Goal: Complete application form

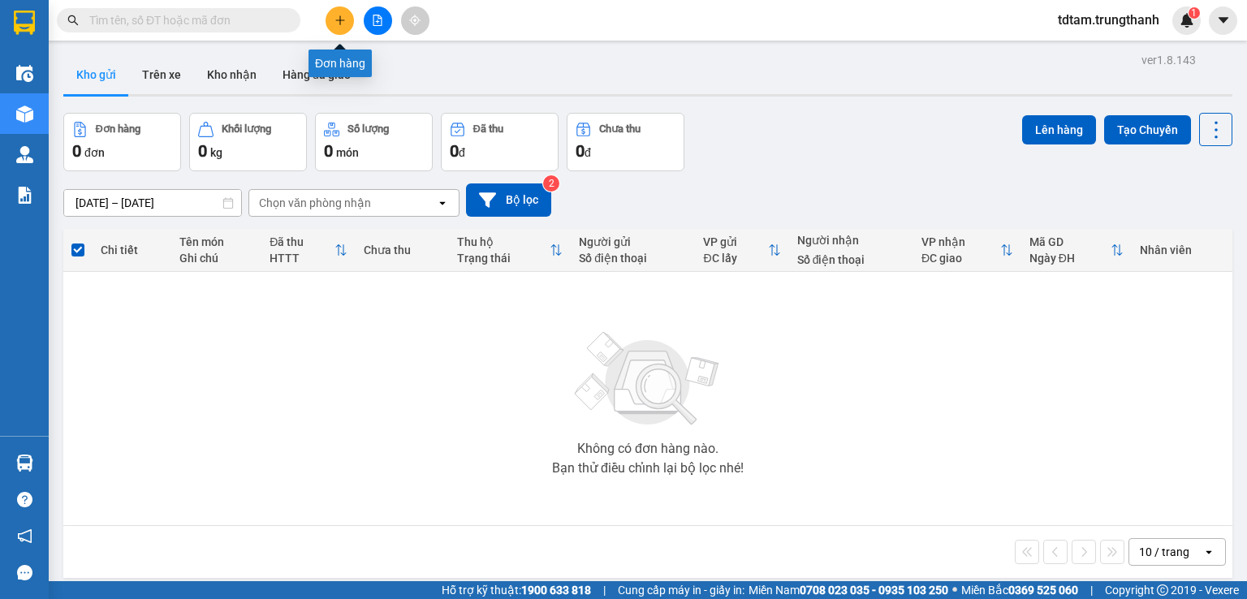
click at [336, 30] on button at bounding box center [340, 20] width 28 height 28
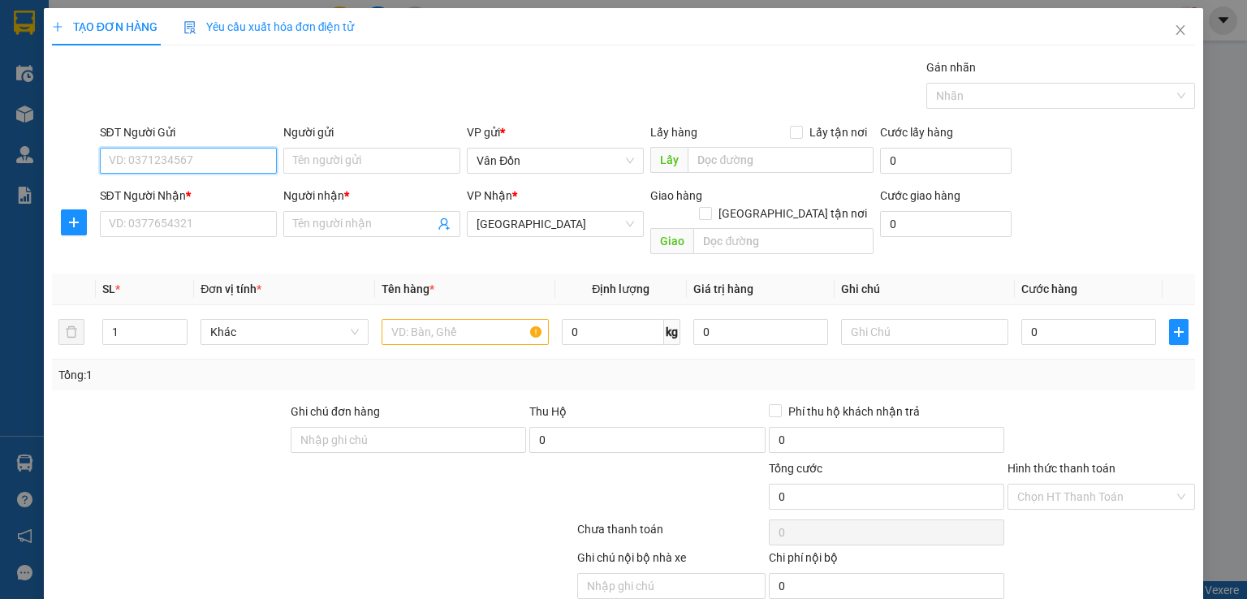
paste input "0898093039"
click at [114, 160] on input "0898093039" at bounding box center [188, 161] width 177 height 26
type input "0898093039"
click at [218, 188] on div "0898093039 - a Phương" at bounding box center [186, 192] width 156 height 18
type input "a Phương"
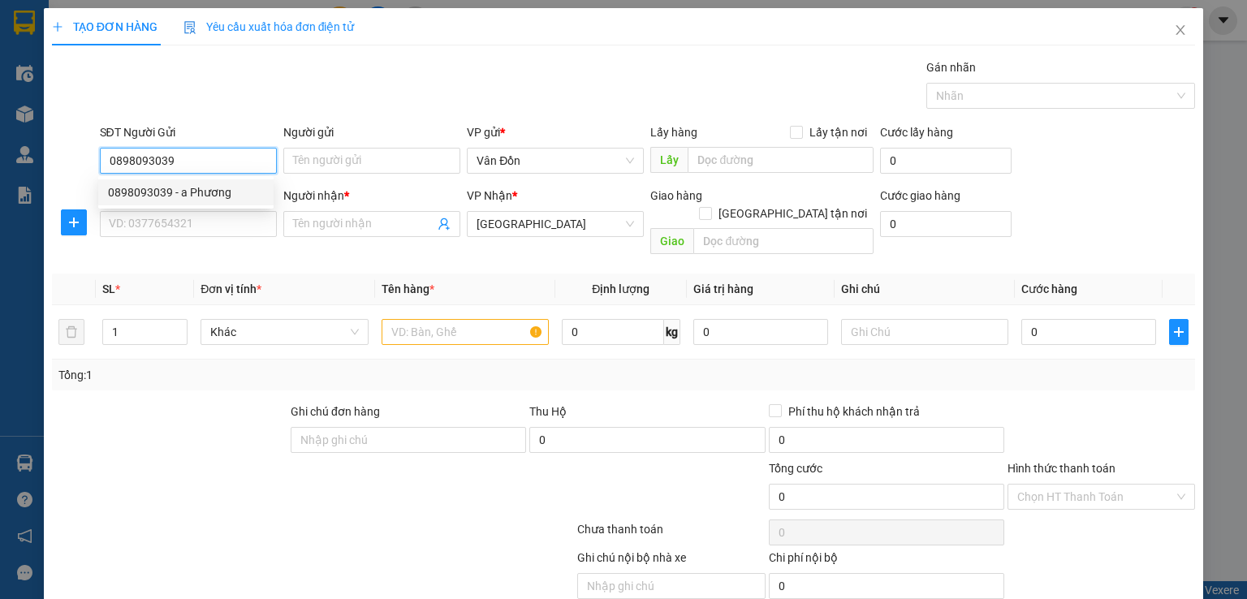
checkbox input "true"
type input "chả mực Bà Nụ Vân Đồn- VPVĐ"
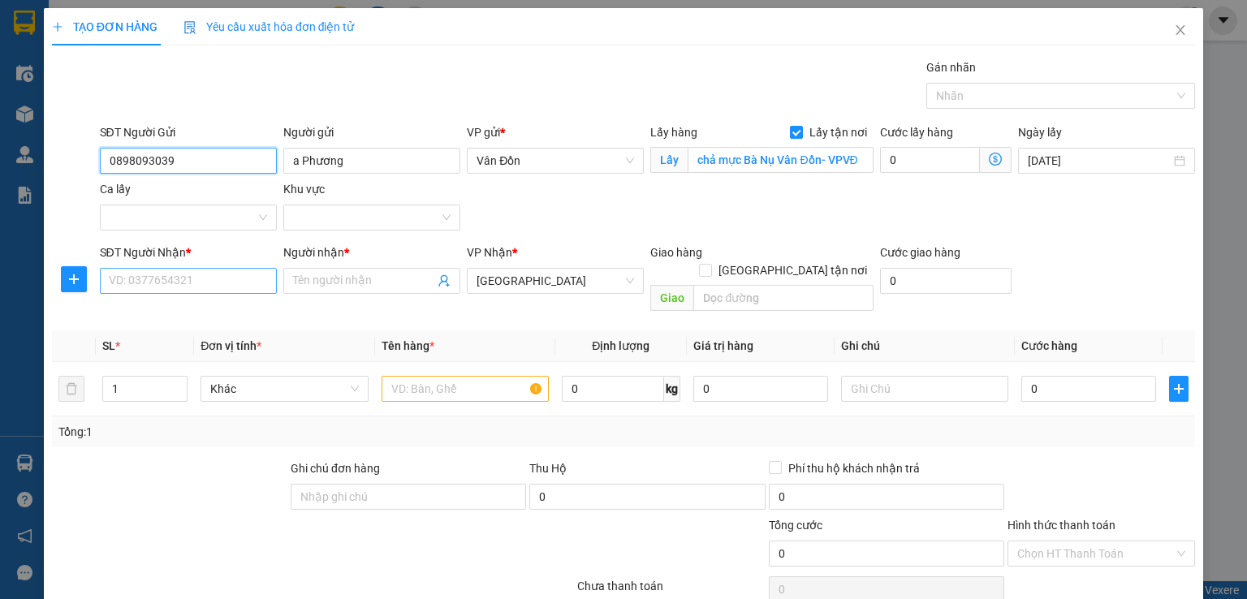
type input "0898093039"
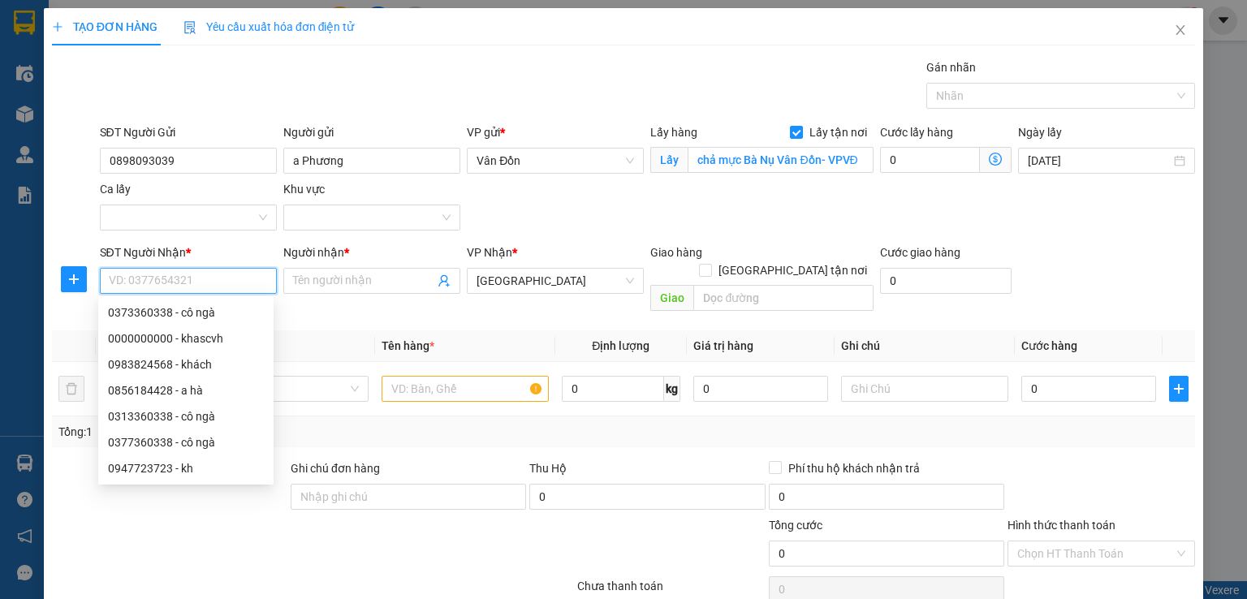
paste input "0898093039"
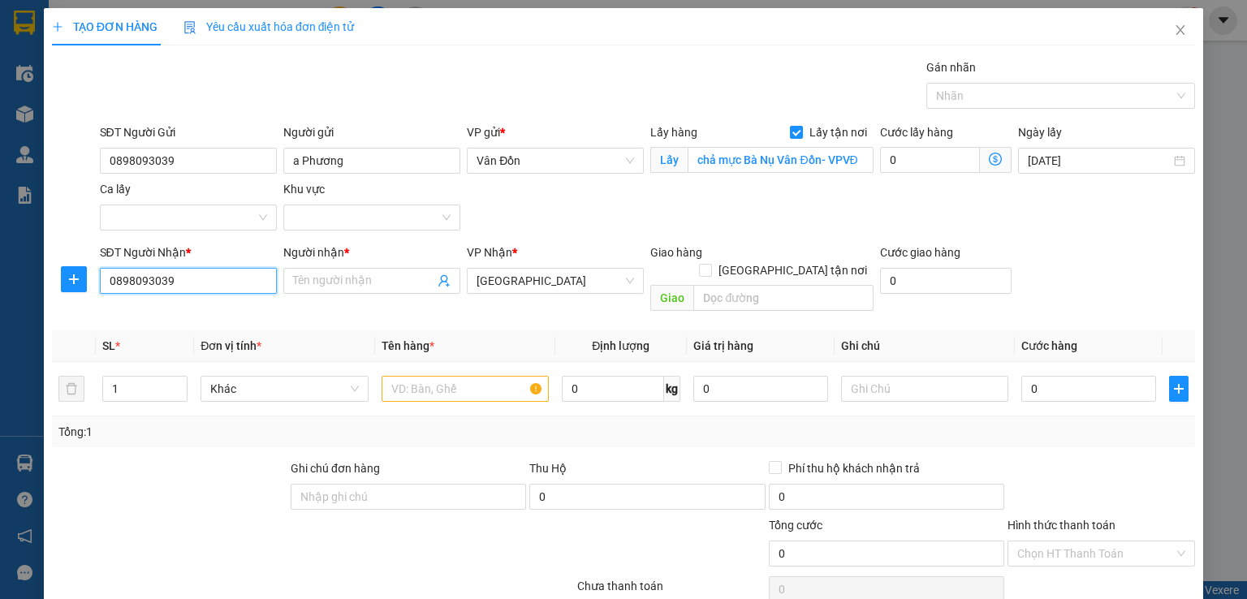
click at [112, 277] on input "0898093039" at bounding box center [188, 281] width 177 height 26
type input "0898093039"
drag, startPoint x: 136, startPoint y: 311, endPoint x: 339, endPoint y: 345, distance: 205.0
click at [140, 311] on div "0898093039 - a Phương" at bounding box center [186, 313] width 156 height 18
type input "a Phương"
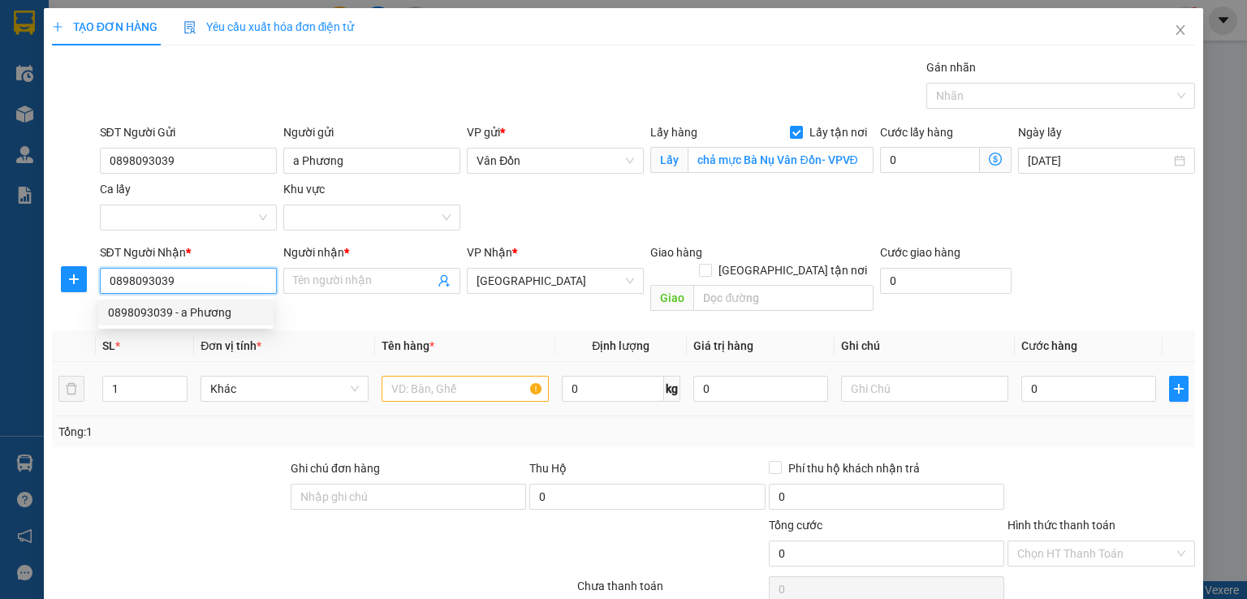
type input "hn"
type input "0898093039"
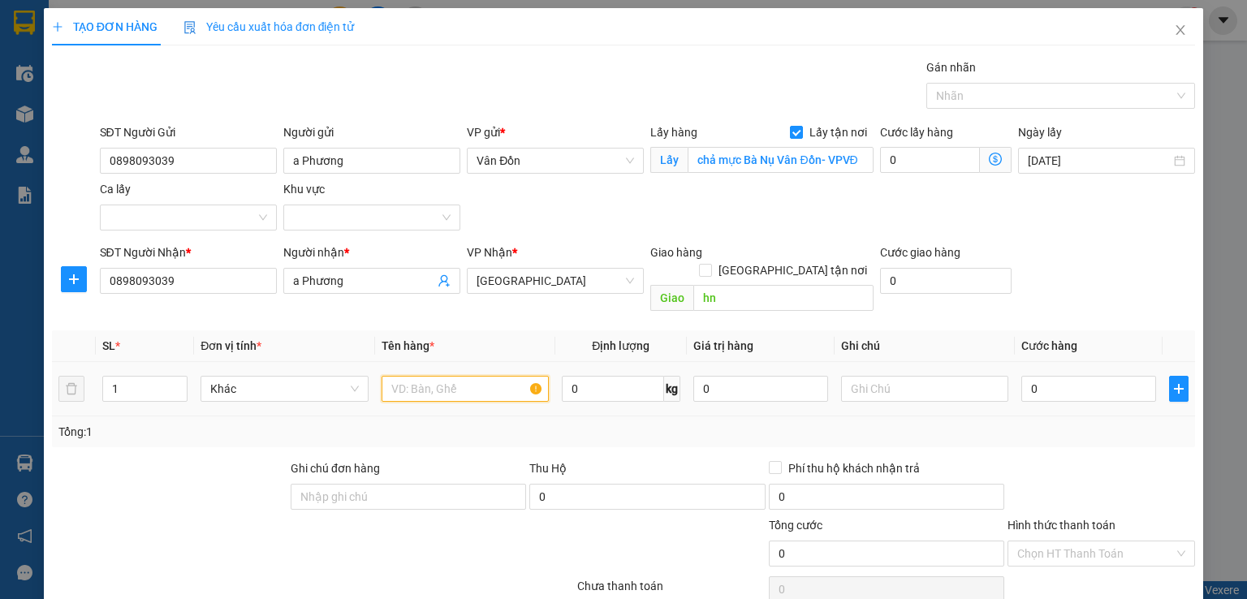
click at [464, 376] on input "text" at bounding box center [465, 389] width 167 height 26
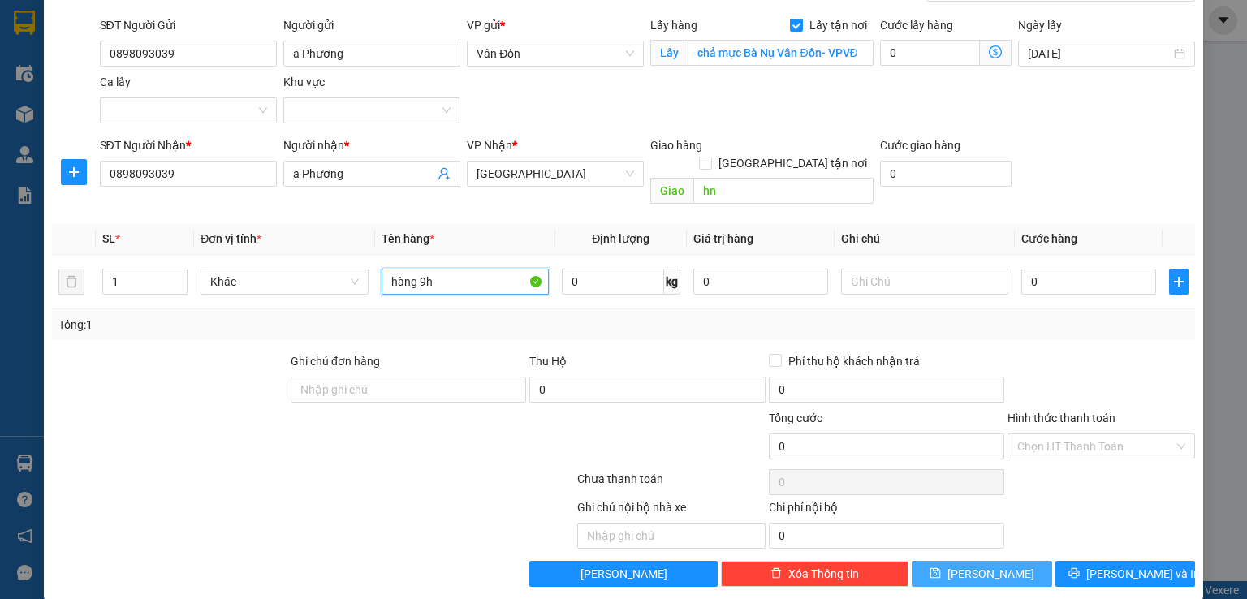
type input "hàng 9h"
click at [991, 561] on button "[PERSON_NAME]" at bounding box center [982, 574] width 140 height 26
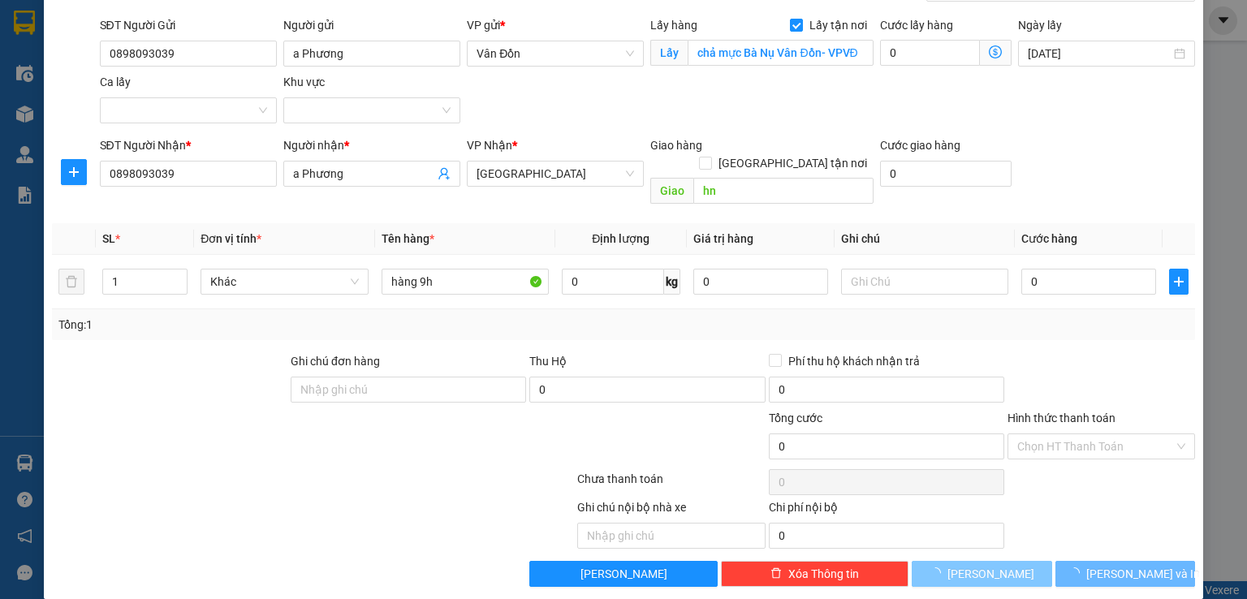
checkbox input "false"
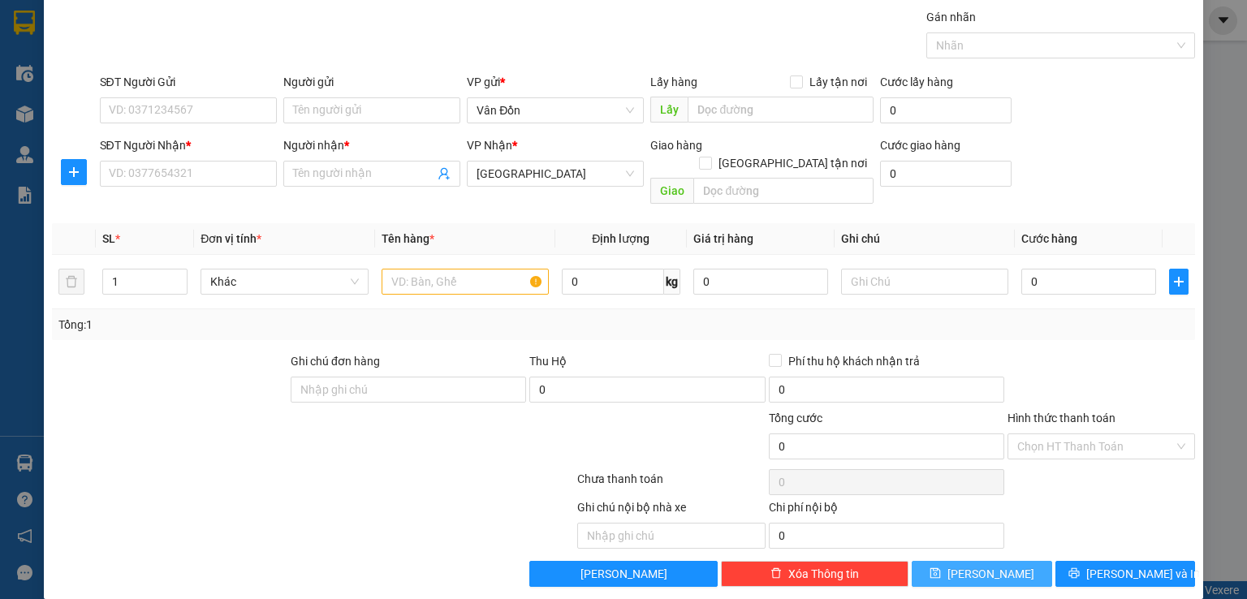
scroll to position [0, 0]
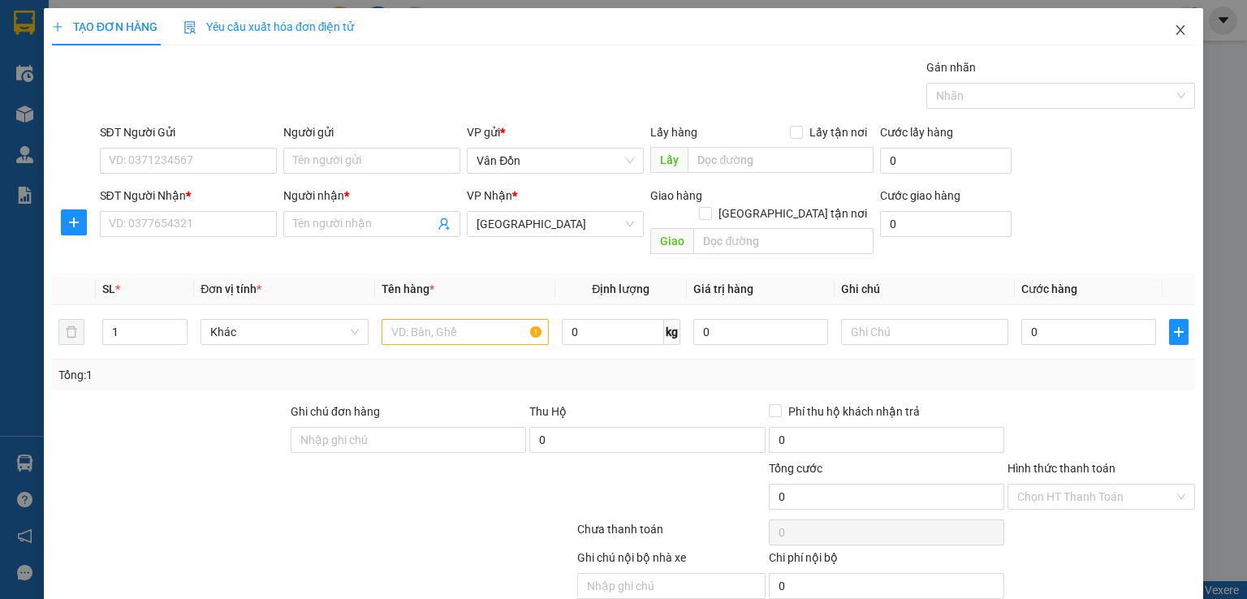
click at [1176, 35] on icon "close" at bounding box center [1180, 30] width 9 height 10
